Goal: Navigation & Orientation: Find specific page/section

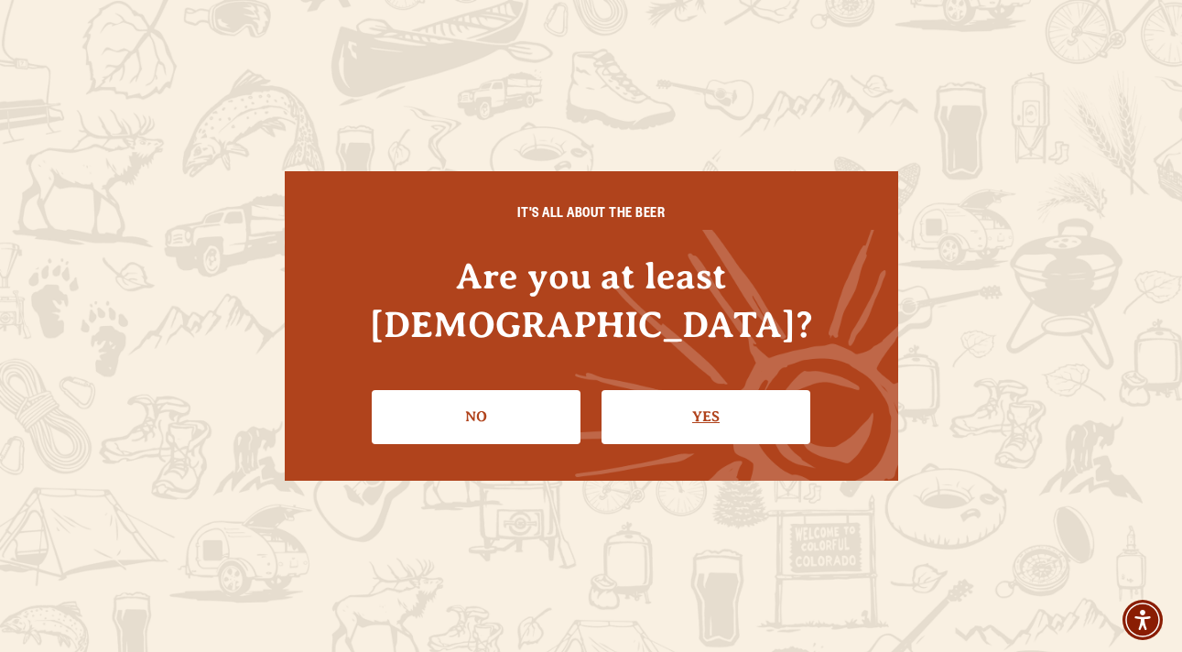
click at [712, 390] on link "Yes" at bounding box center [706, 416] width 209 height 53
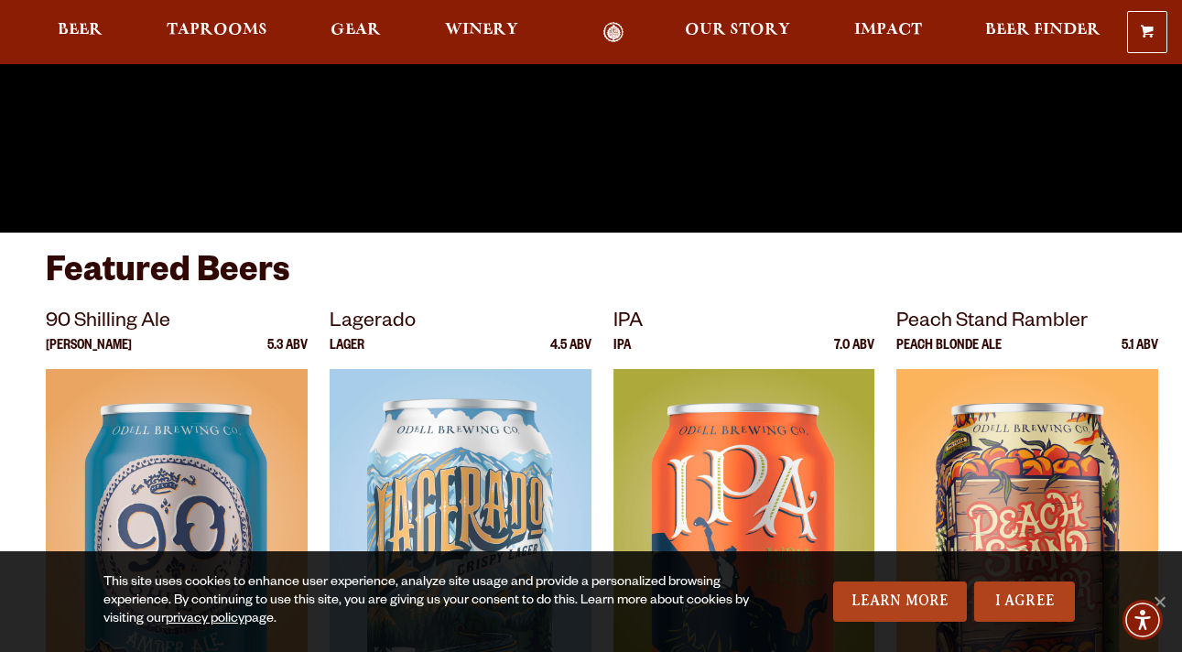
scroll to position [438, 0]
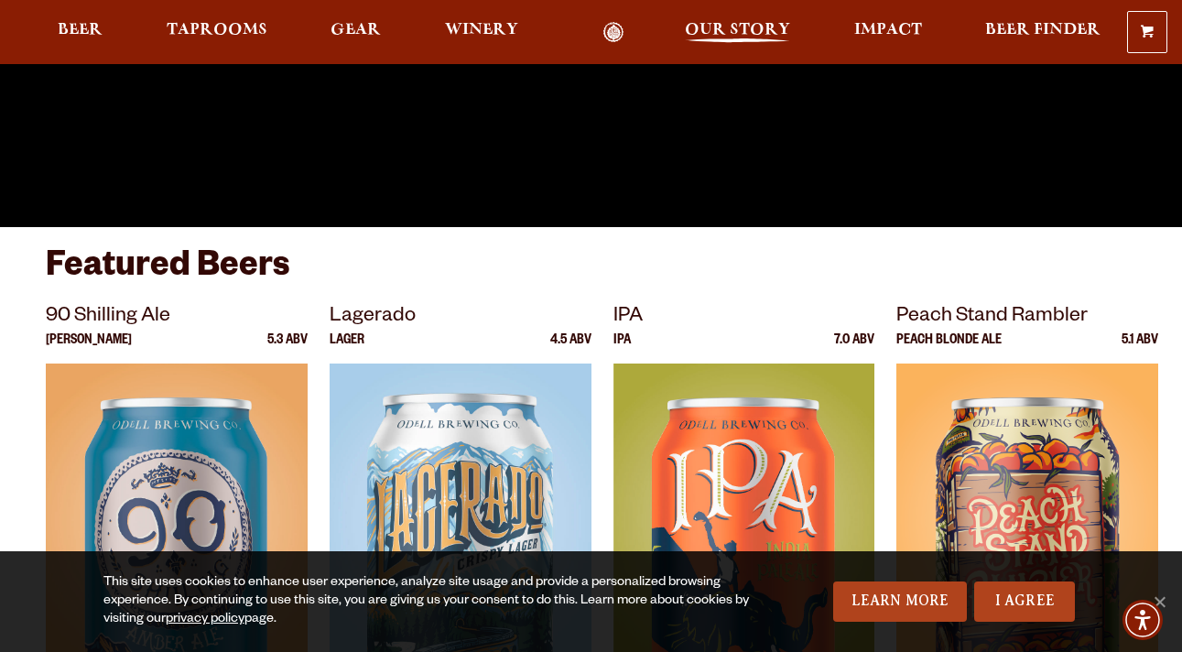
click at [719, 22] on link "Our Story" at bounding box center [737, 32] width 129 height 21
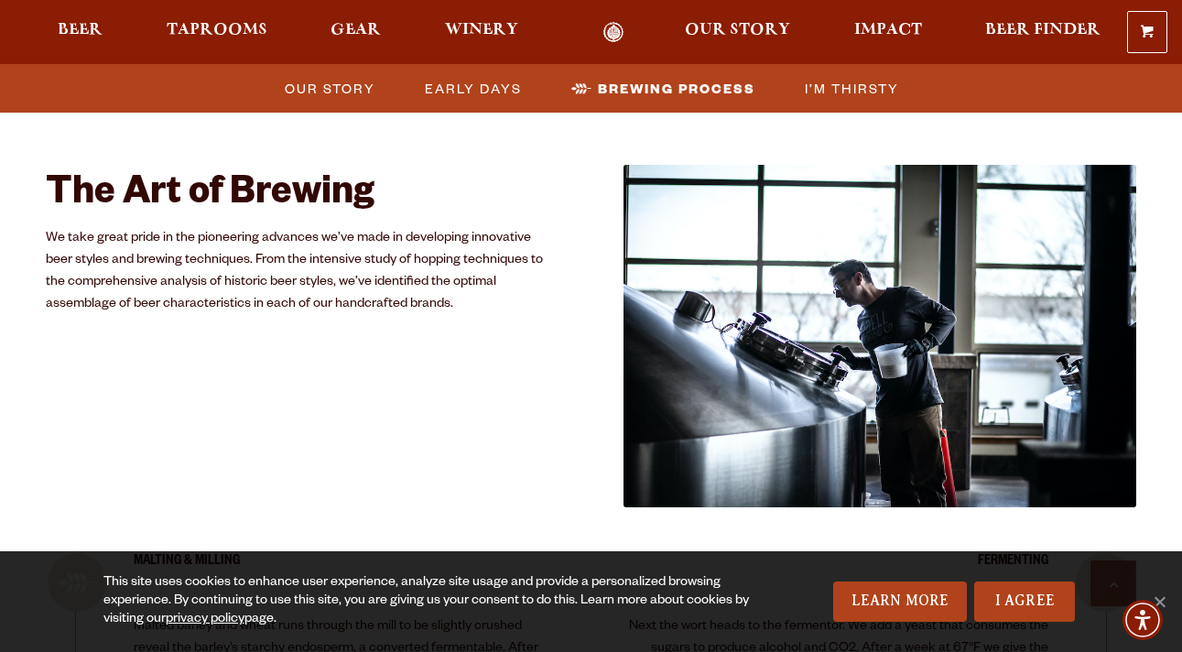
scroll to position [3155, 0]
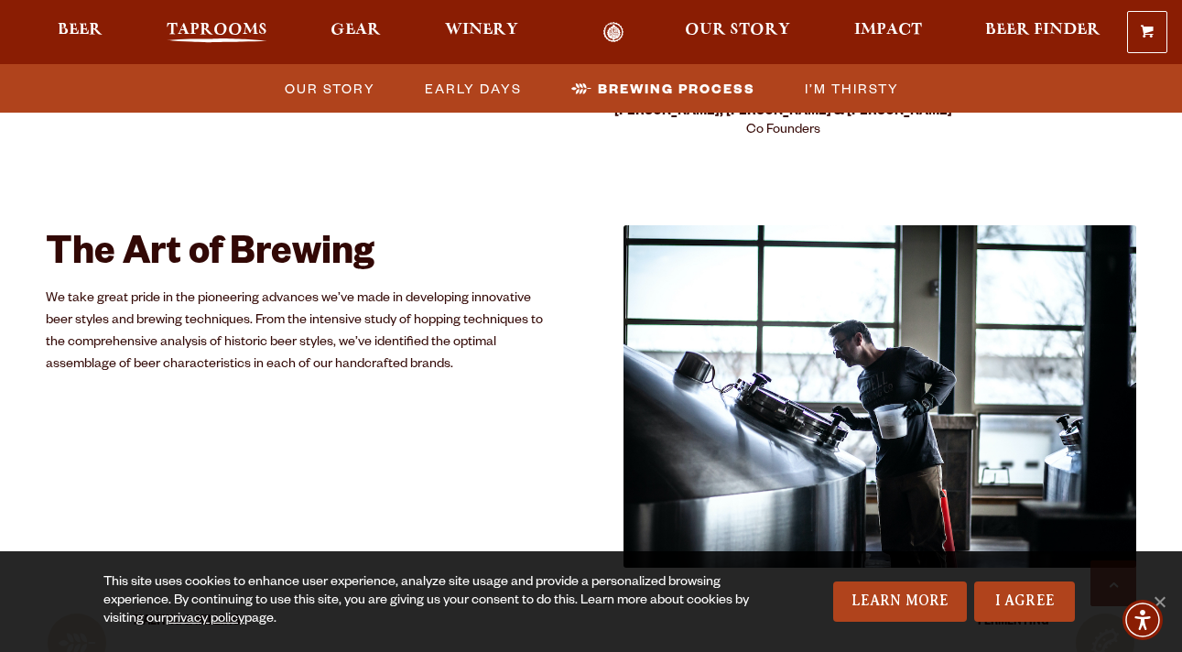
click at [201, 29] on span "Taprooms" at bounding box center [217, 30] width 101 height 15
